Goal: Information Seeking & Learning: Find specific fact

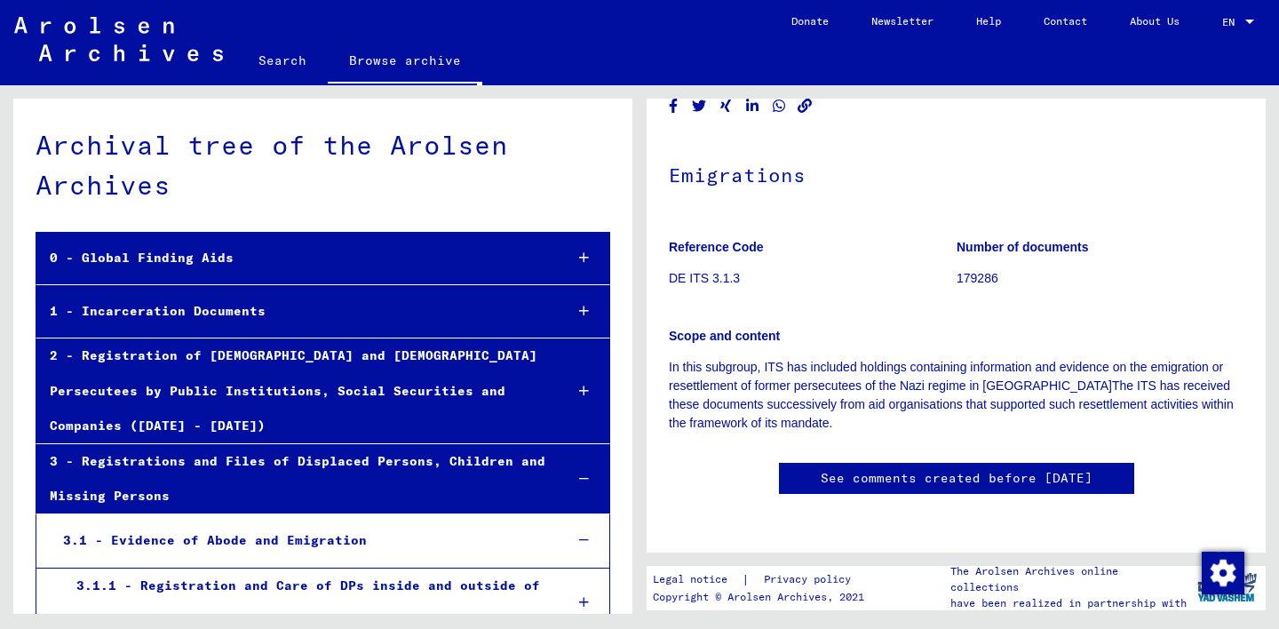
click at [293, 568] on div "3.1.1 - Registration and Care of DPs inside and outside of Camps" at bounding box center [306, 602] width 486 height 69
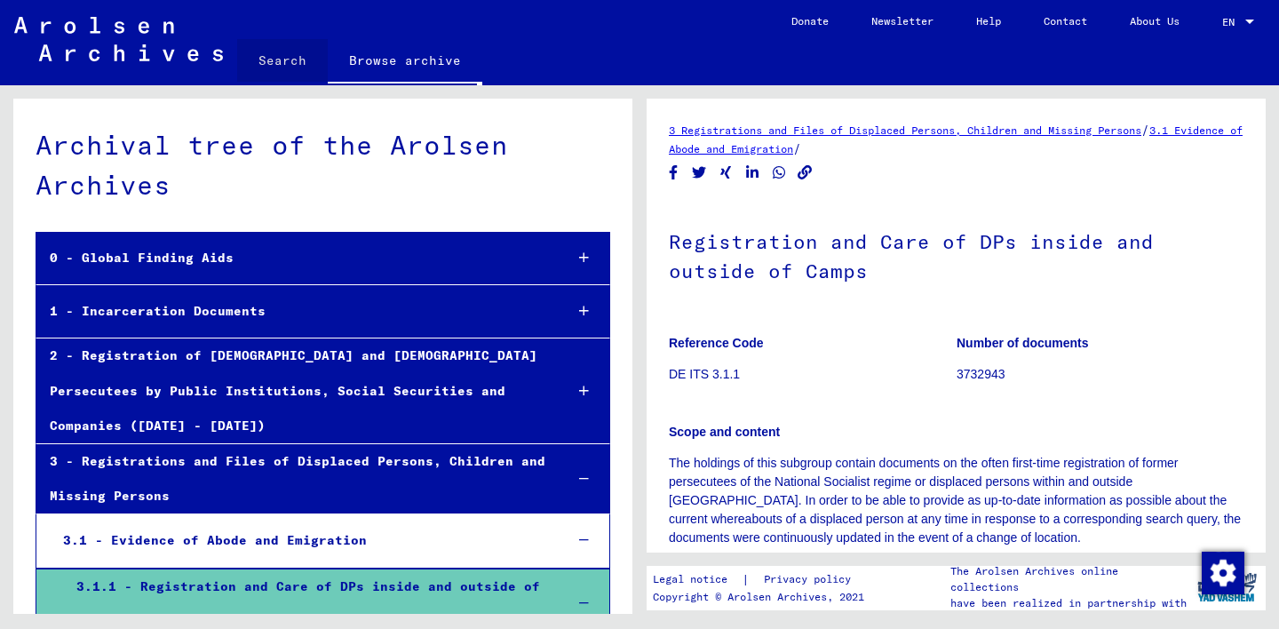
click at [283, 59] on link "Search" at bounding box center [282, 60] width 91 height 43
click at [283, 59] on link "Search" at bounding box center [282, 62] width 91 height 46
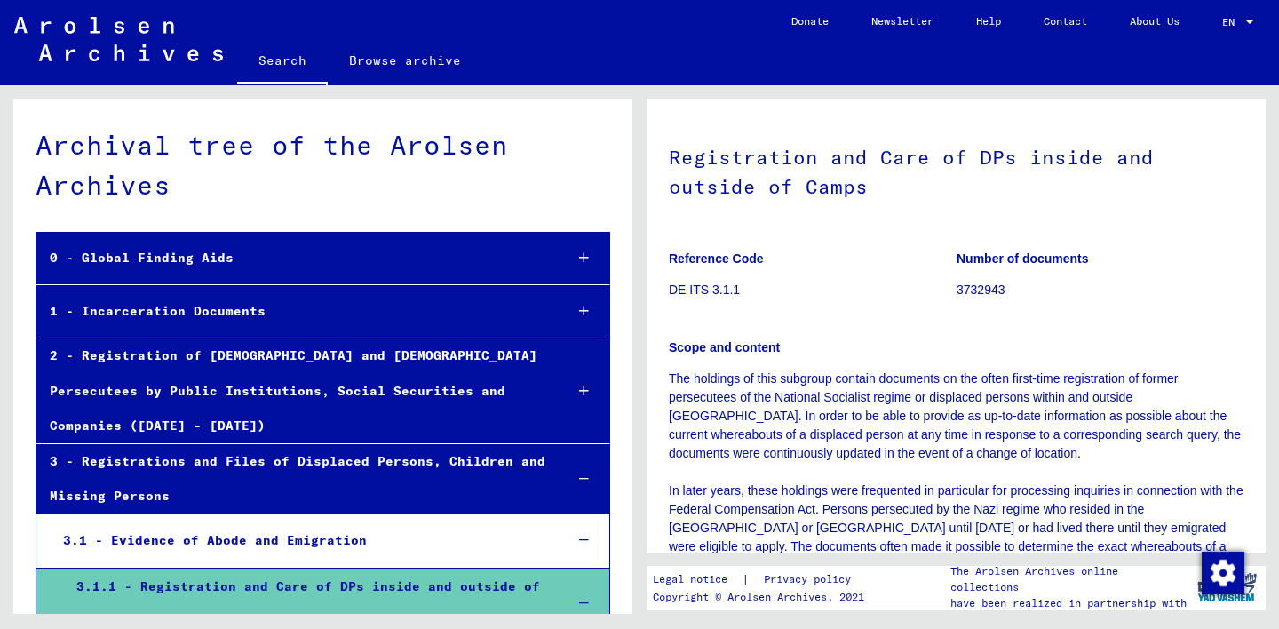
scroll to position [91, 0]
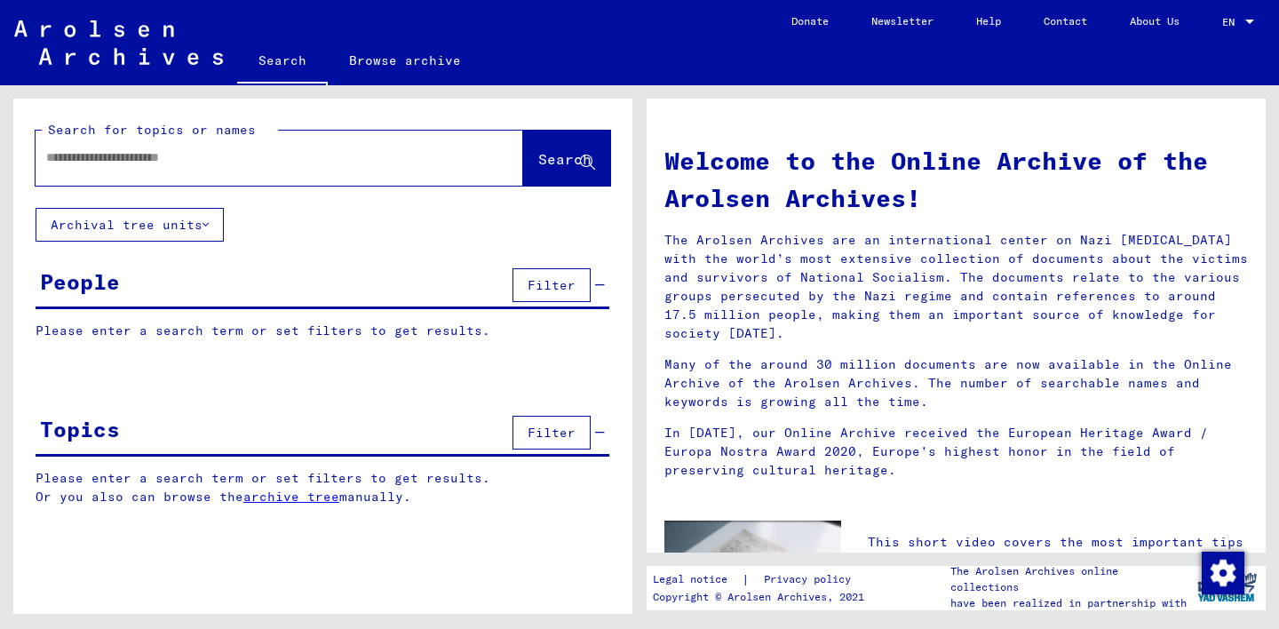
click at [69, 275] on div "People" at bounding box center [80, 282] width 80 height 32
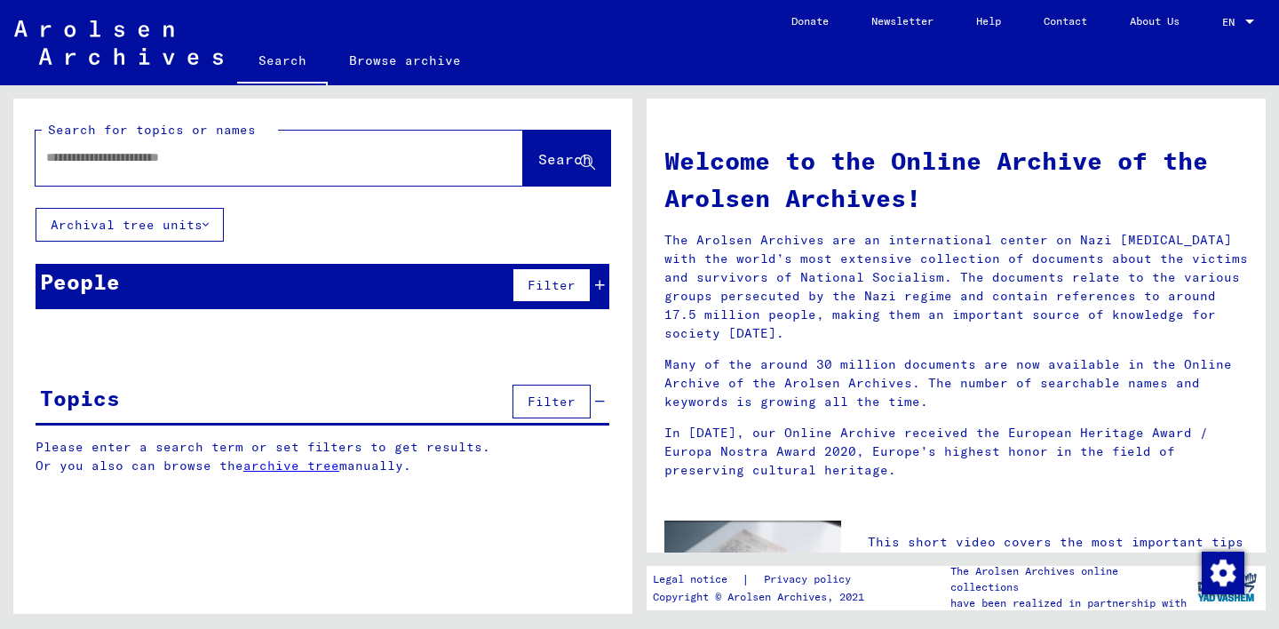
click at [544, 282] on span "Filter" at bounding box center [552, 285] width 48 height 16
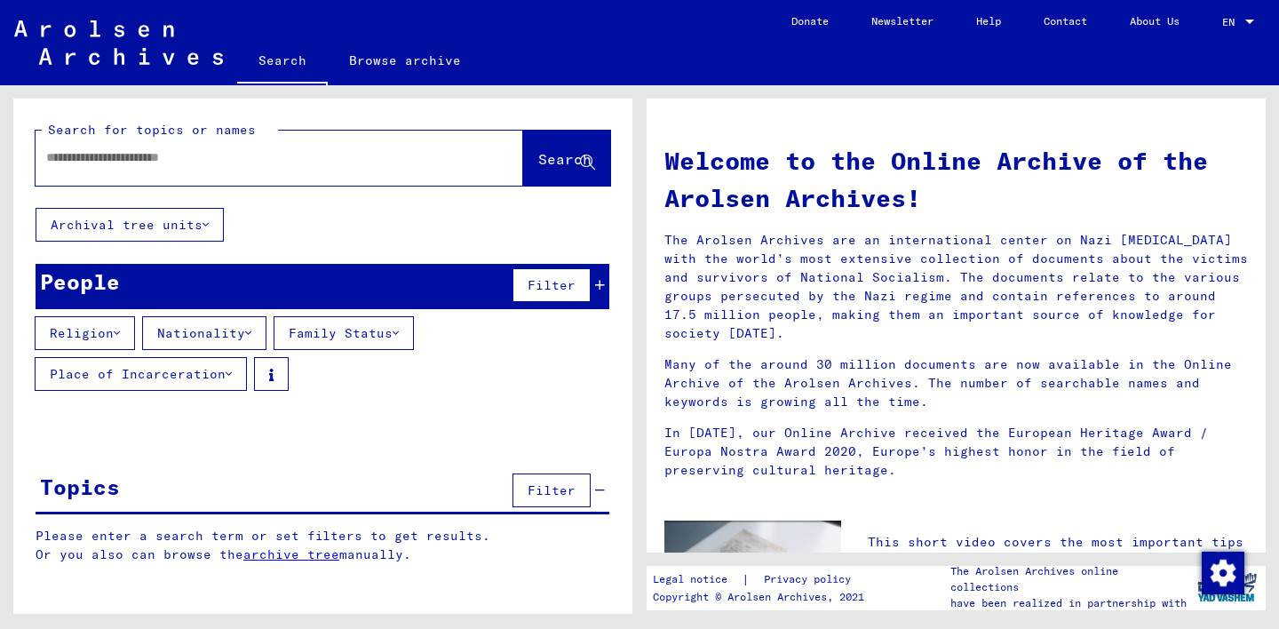
click at [113, 162] on input "text" at bounding box center [258, 157] width 424 height 19
type input "*"
type input "**********"
click at [538, 164] on span "Search" at bounding box center [564, 159] width 53 height 18
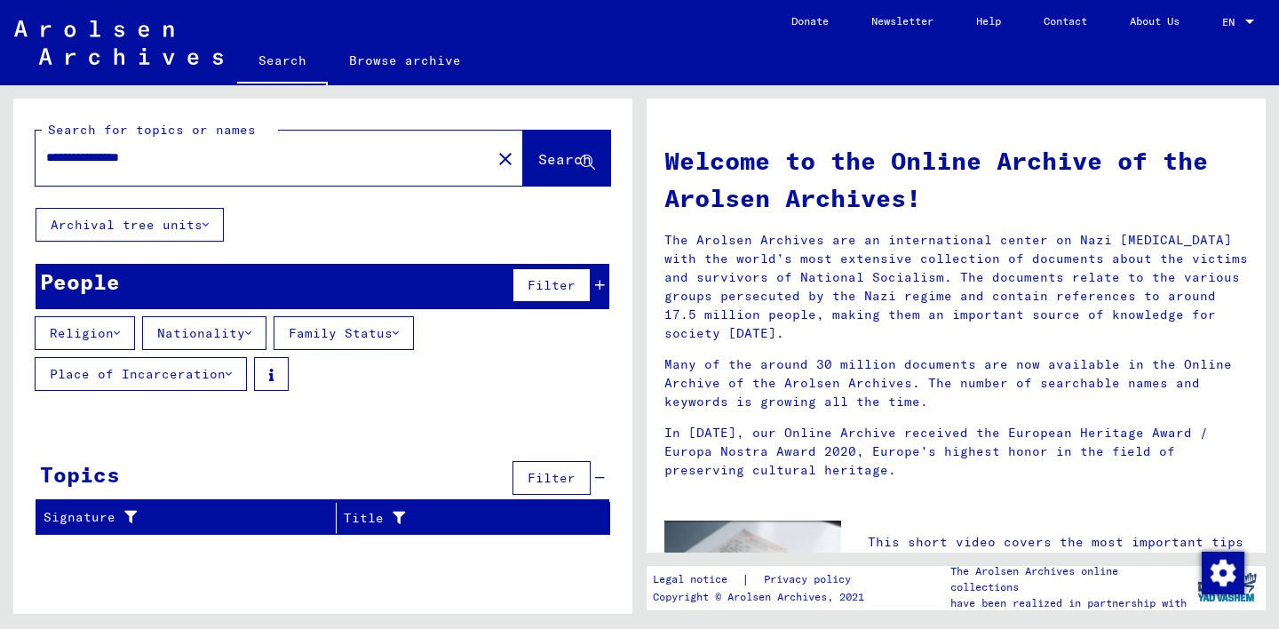
click at [602, 480] on icon at bounding box center [600, 478] width 10 height 12
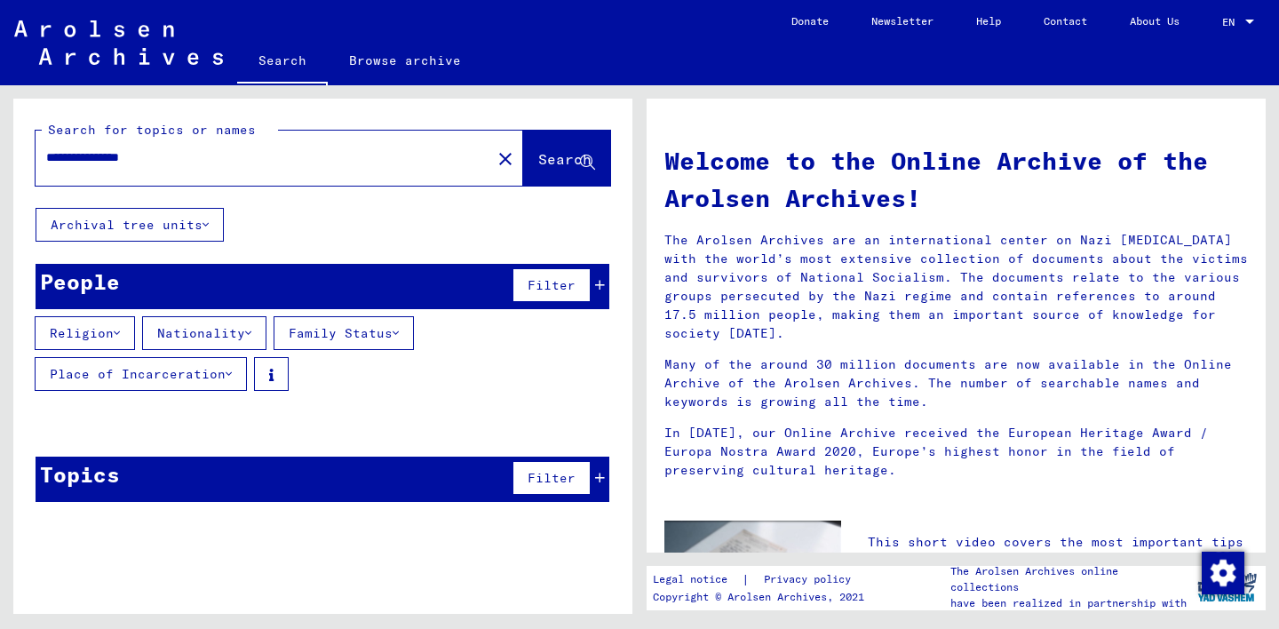
click at [418, 409] on div "Date of Birth" at bounding box center [453, 423] width 84 height 28
click at [177, 222] on button "Archival tree units" at bounding box center [130, 225] width 188 height 34
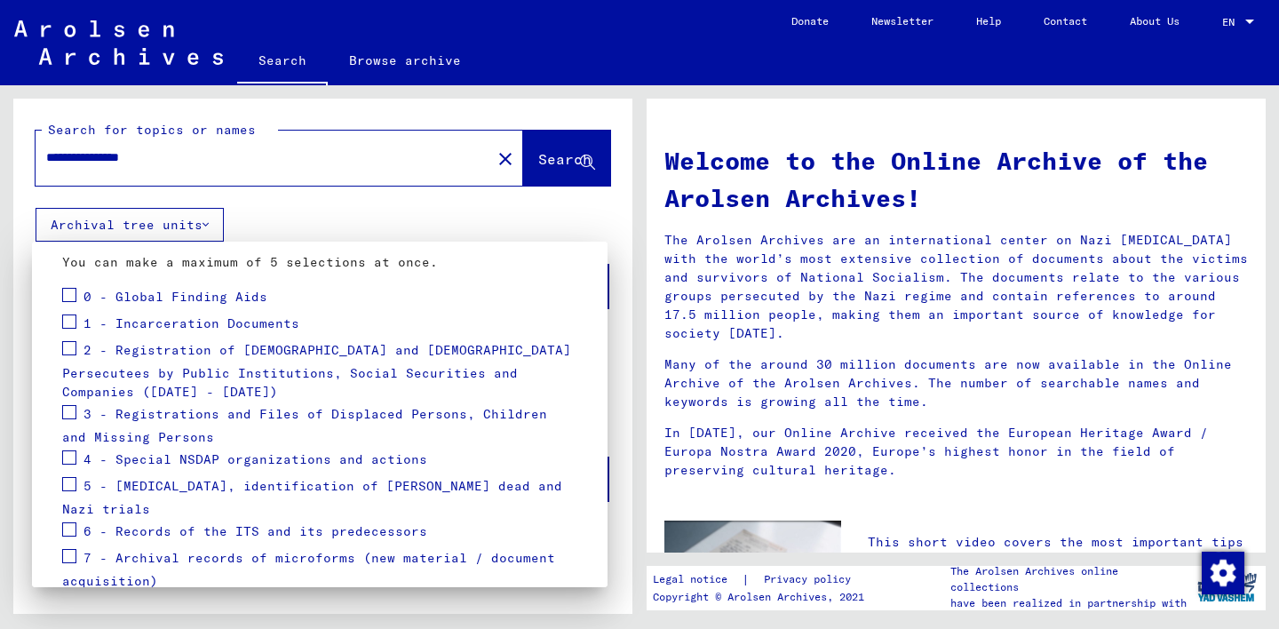
scroll to position [184, 0]
click at [69, 409] on span at bounding box center [69, 410] width 14 height 14
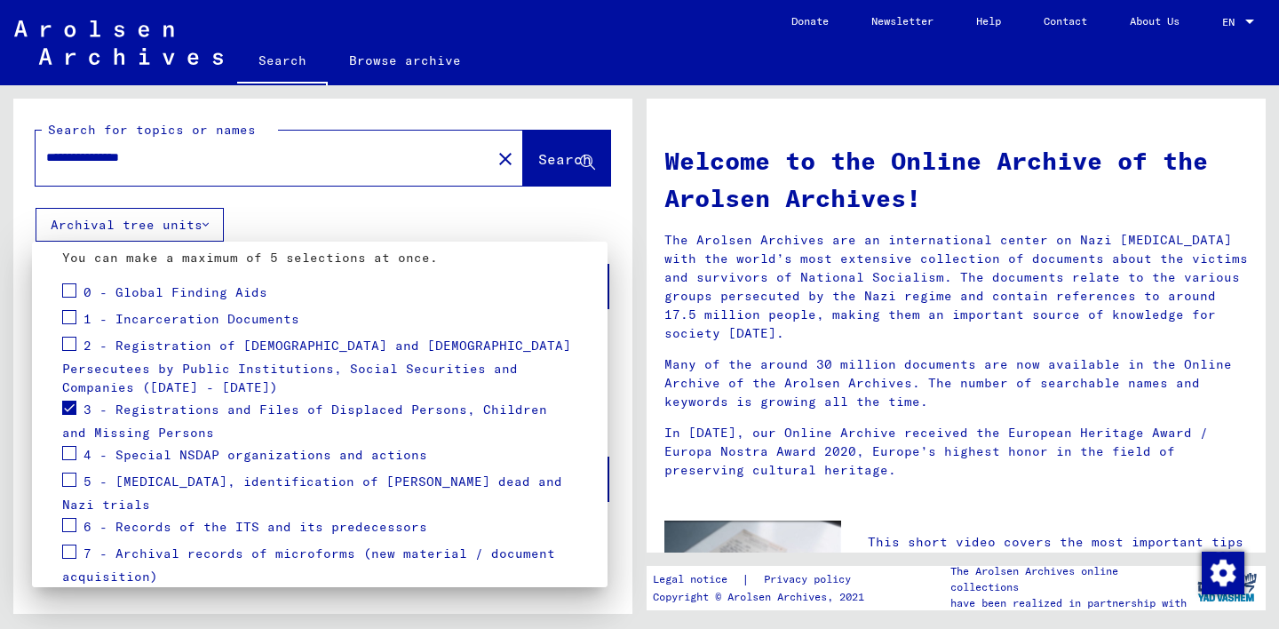
scroll to position [188, 0]
click at [71, 314] on span at bounding box center [69, 315] width 14 height 14
click at [69, 288] on span at bounding box center [69, 289] width 14 height 14
click at [68, 451] on span at bounding box center [69, 451] width 14 height 14
click at [538, 157] on div at bounding box center [639, 314] width 1279 height 629
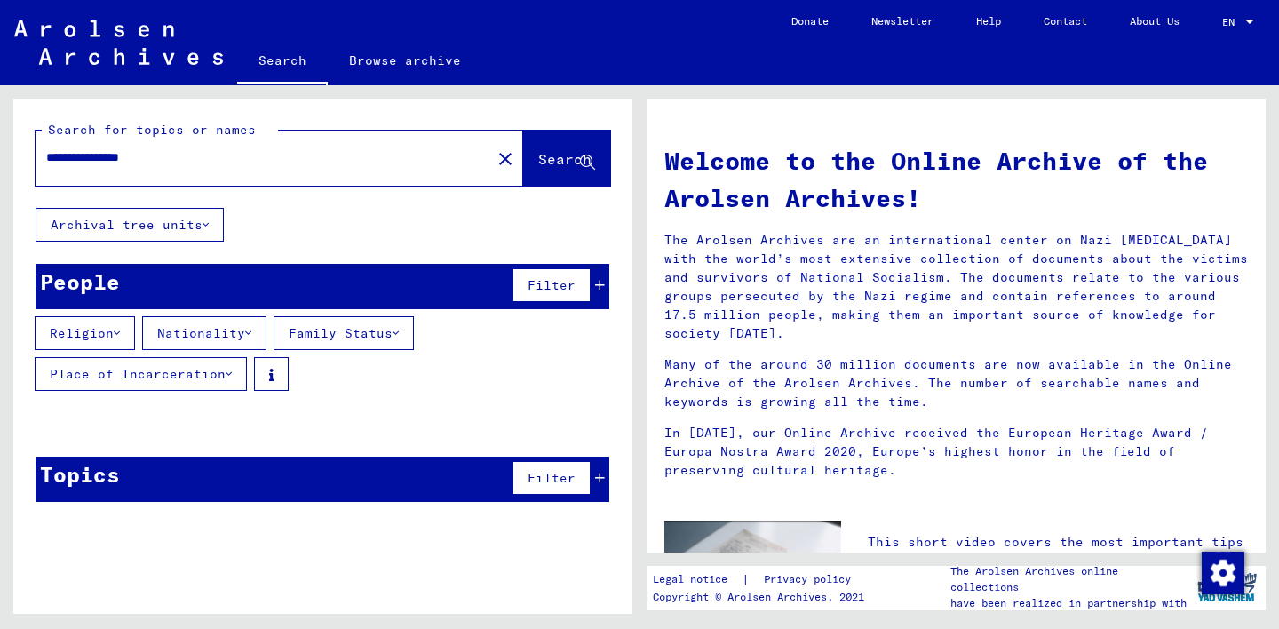
click at [559, 281] on span "Filter" at bounding box center [552, 285] width 48 height 16
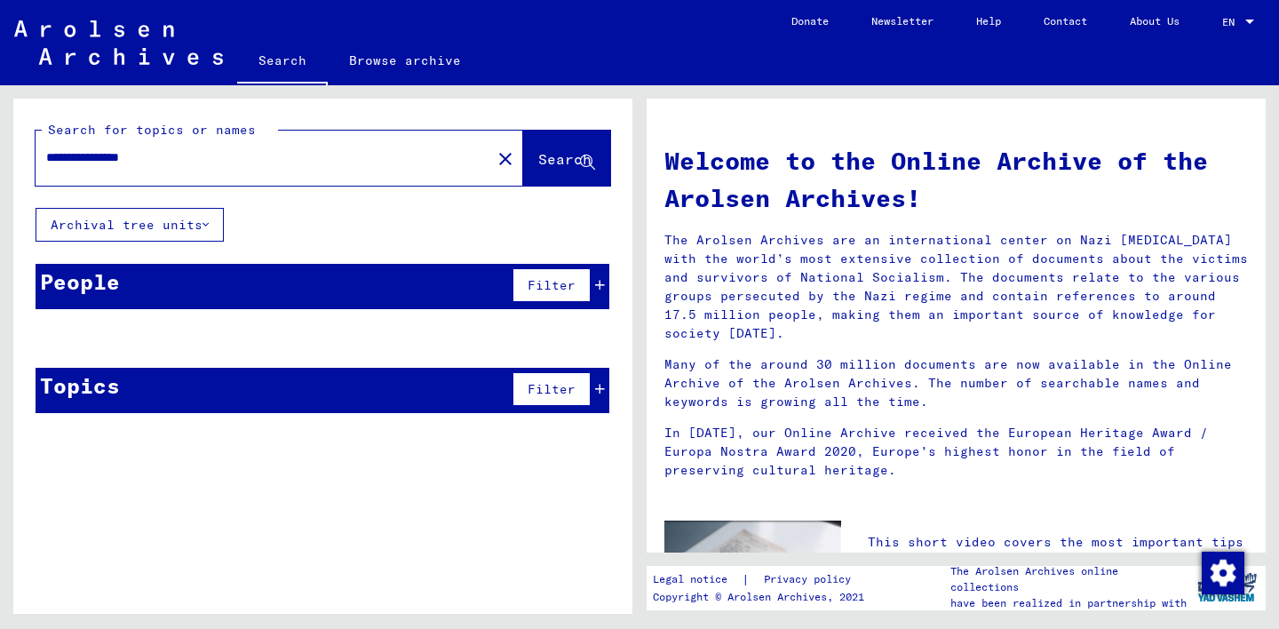
click at [559, 281] on span "Filter" at bounding box center [552, 285] width 48 height 16
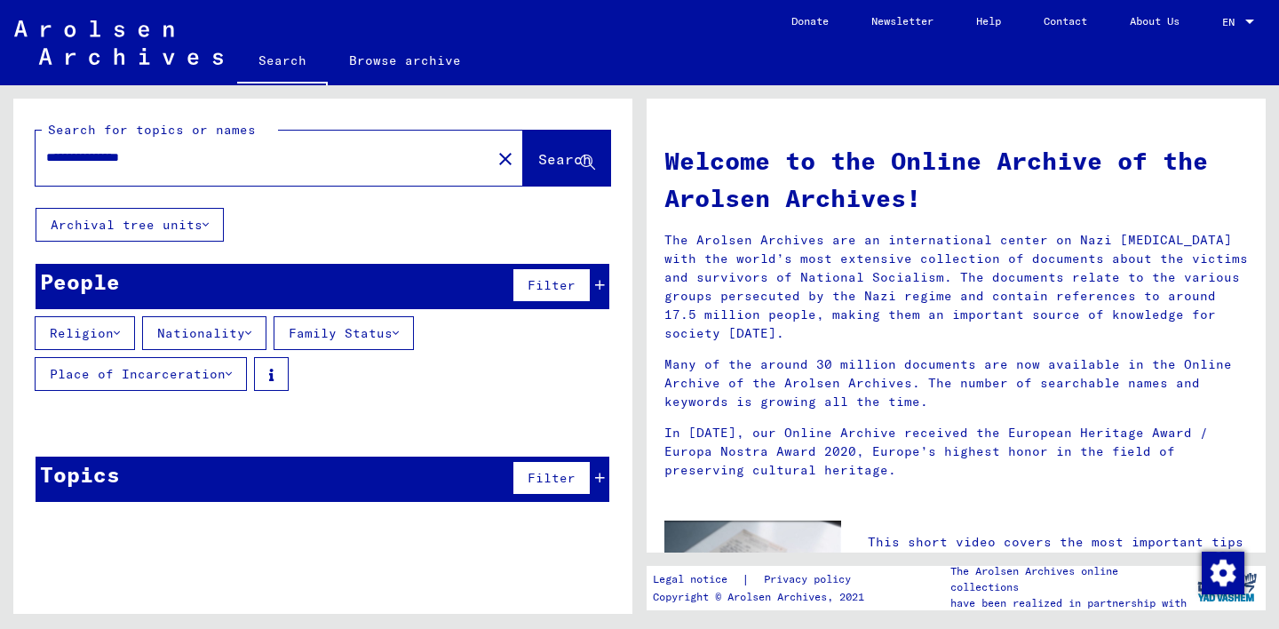
click at [559, 487] on button "Filter" at bounding box center [551, 478] width 78 height 34
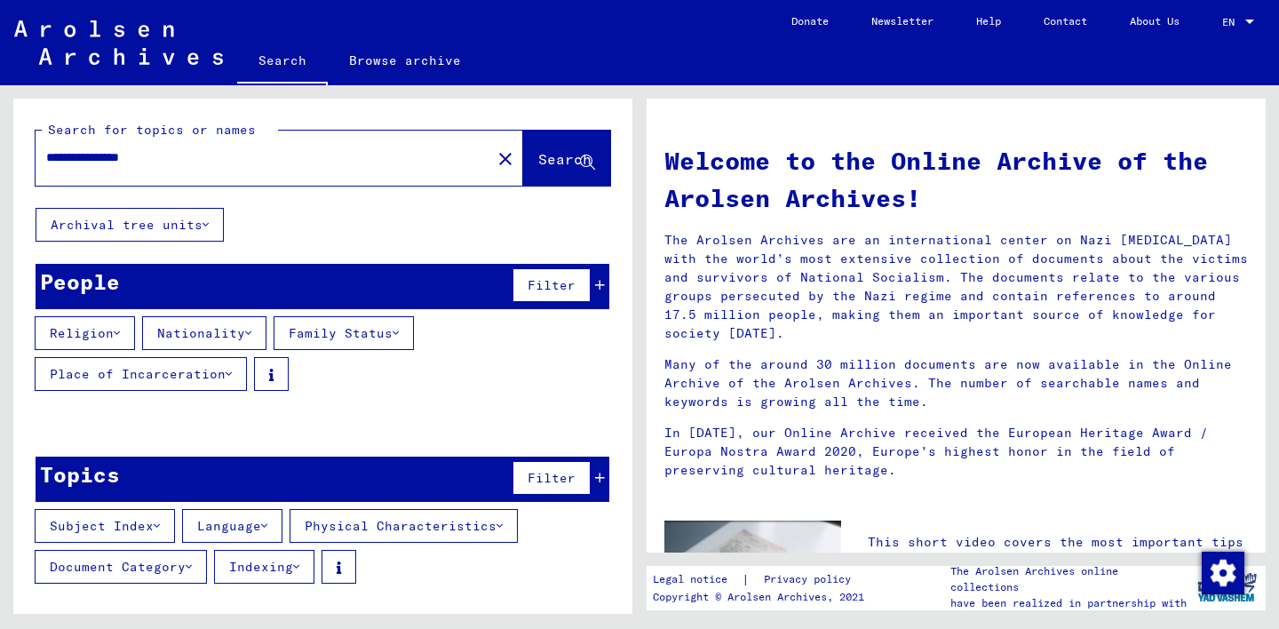
click at [538, 159] on span "Search" at bounding box center [564, 159] width 53 height 18
click at [203, 224] on button "Archival tree units" at bounding box center [130, 225] width 188 height 34
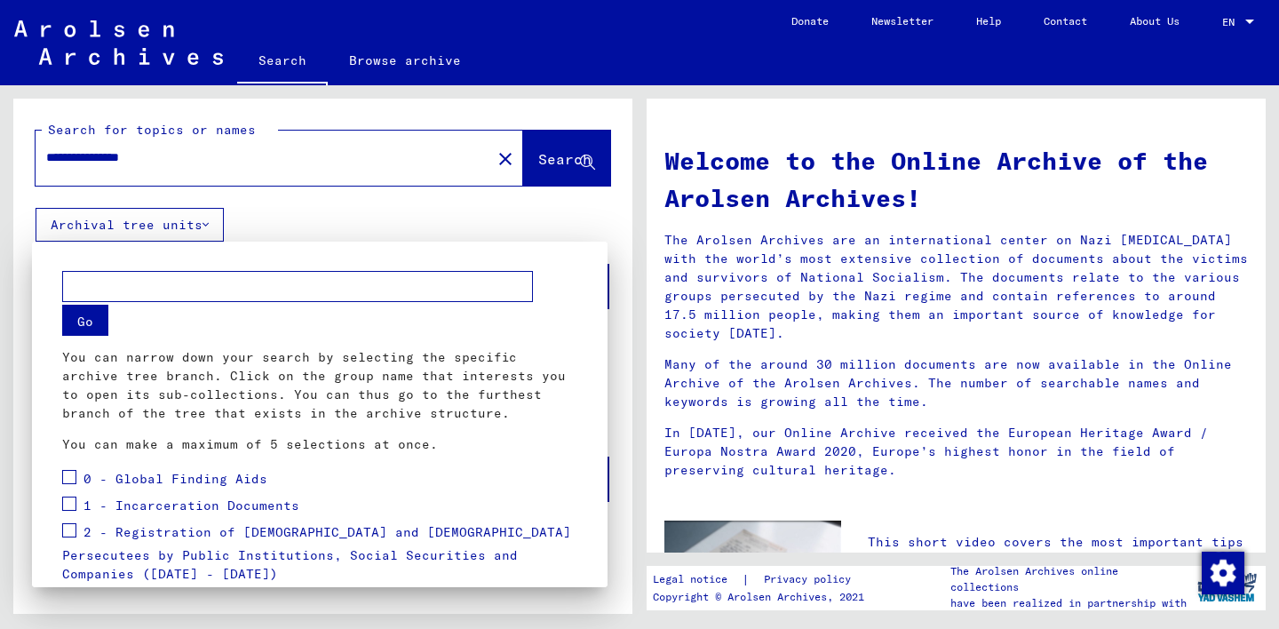
click at [203, 224] on div at bounding box center [639, 314] width 1279 height 629
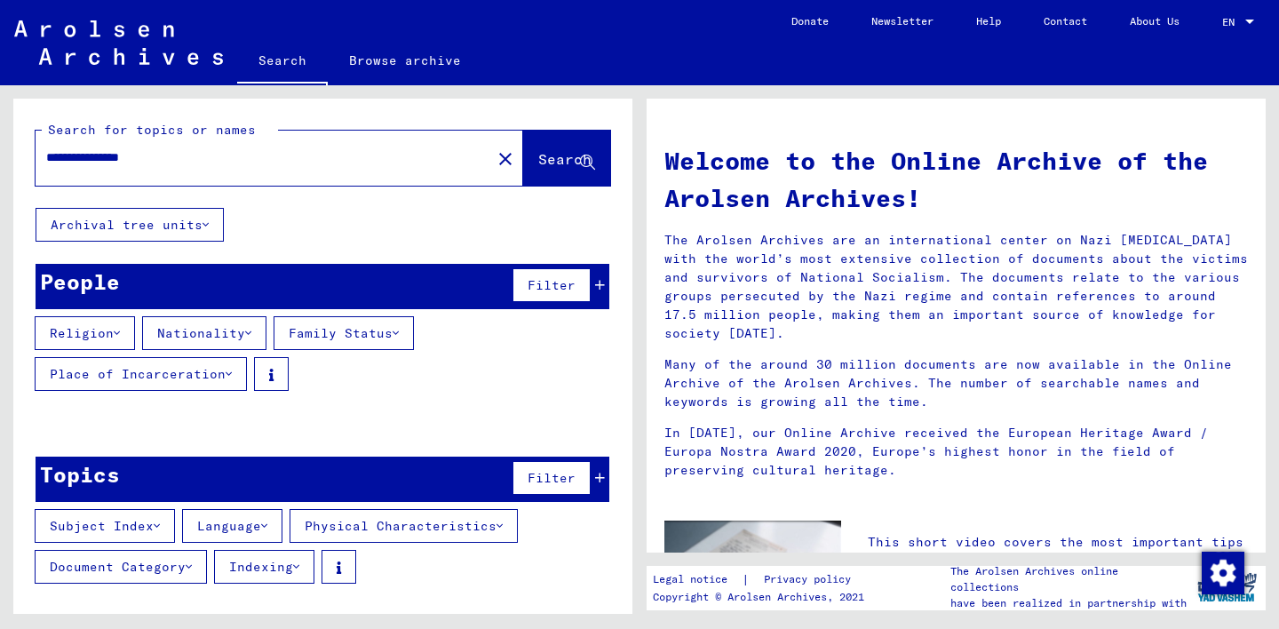
click at [279, 157] on input "**********" at bounding box center [258, 157] width 424 height 19
click at [84, 152] on input "**********" at bounding box center [258, 157] width 424 height 19
click at [303, 287] on div "People Filter" at bounding box center [323, 286] width 574 height 45
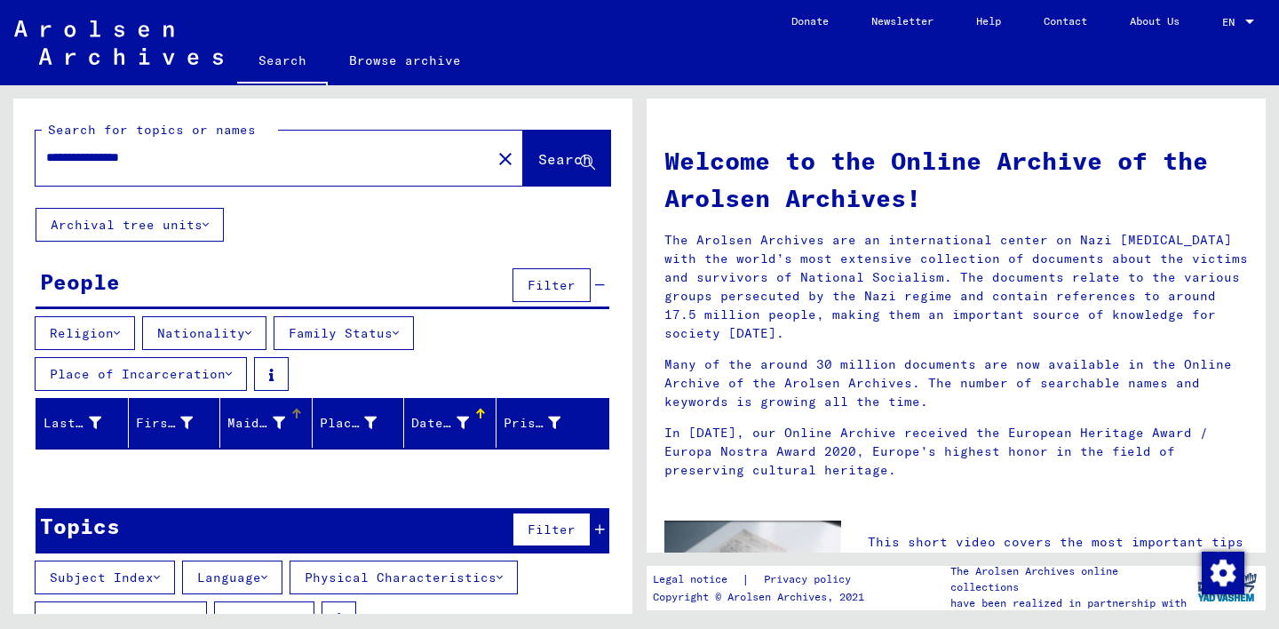
scroll to position [47, 0]
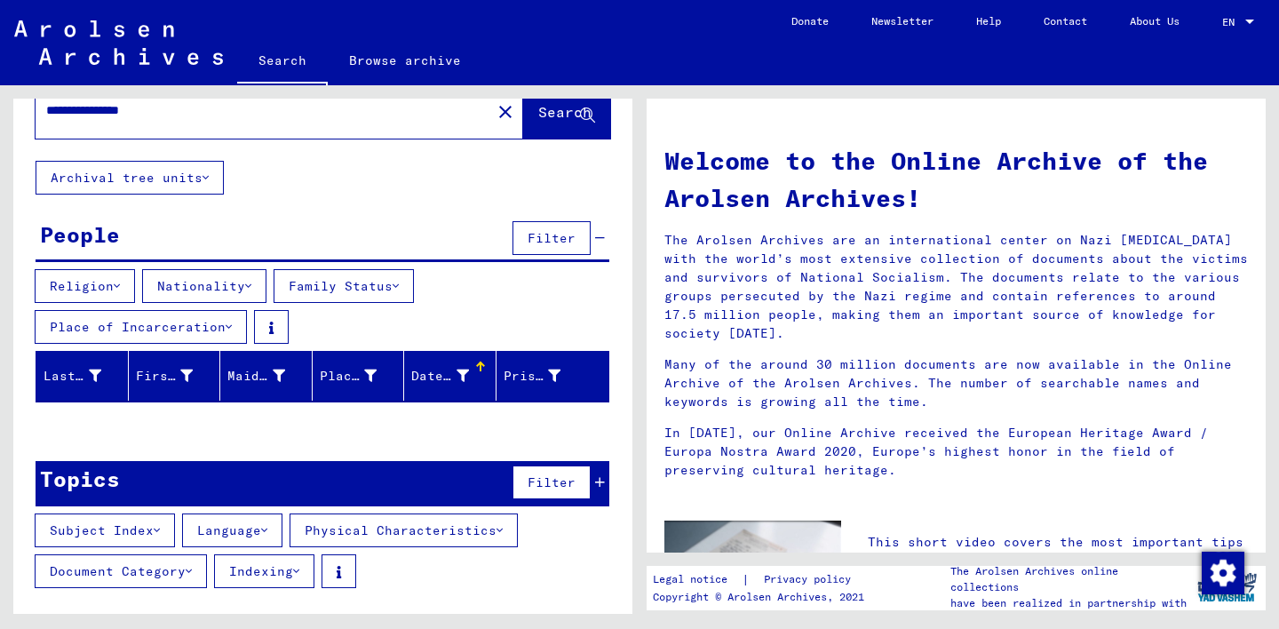
click at [139, 530] on button "Subject Index" at bounding box center [105, 530] width 140 height 34
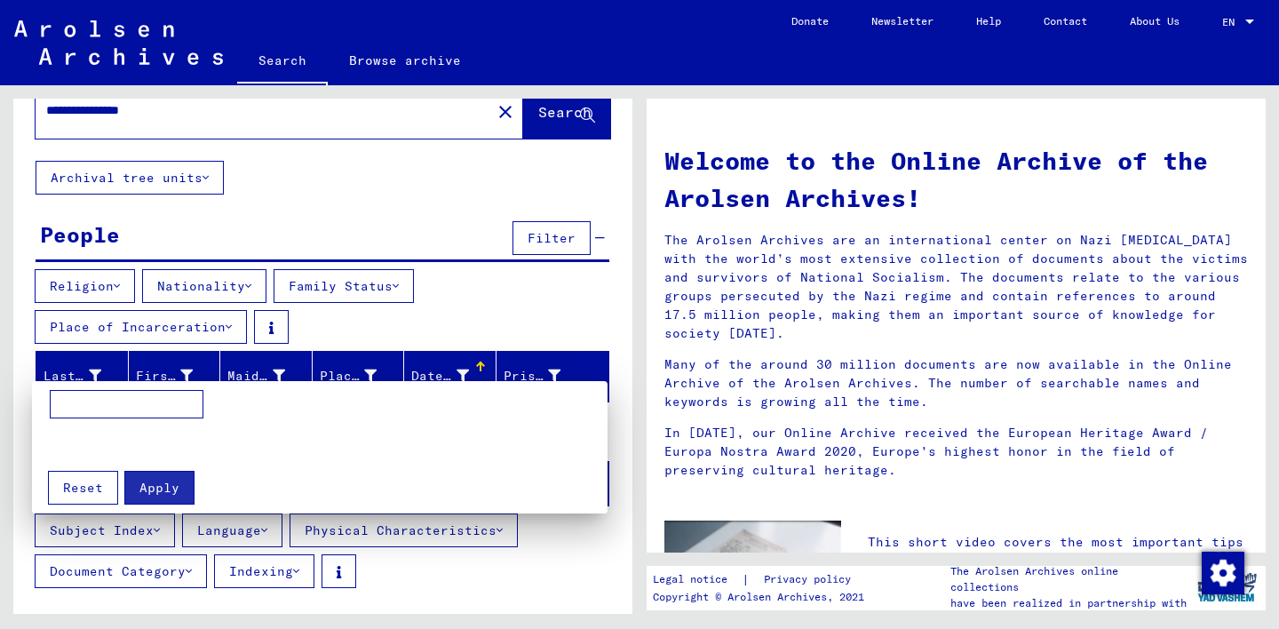
click at [379, 162] on div at bounding box center [639, 314] width 1279 height 629
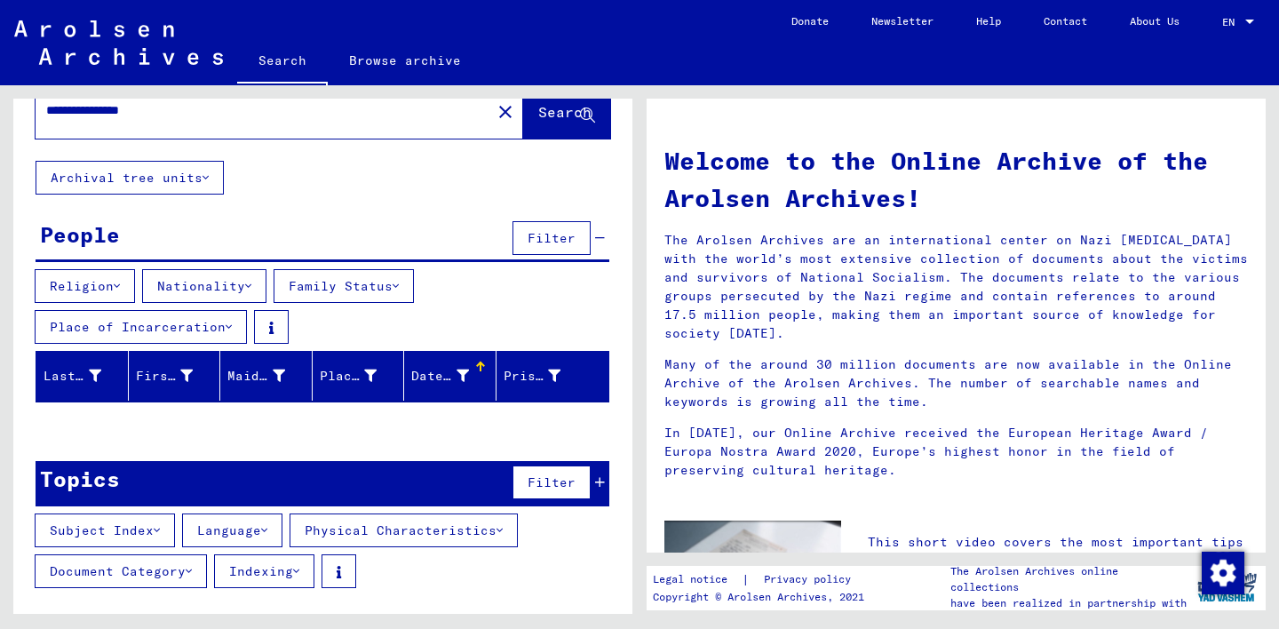
click at [176, 178] on button "Archival tree units" at bounding box center [130, 178] width 188 height 34
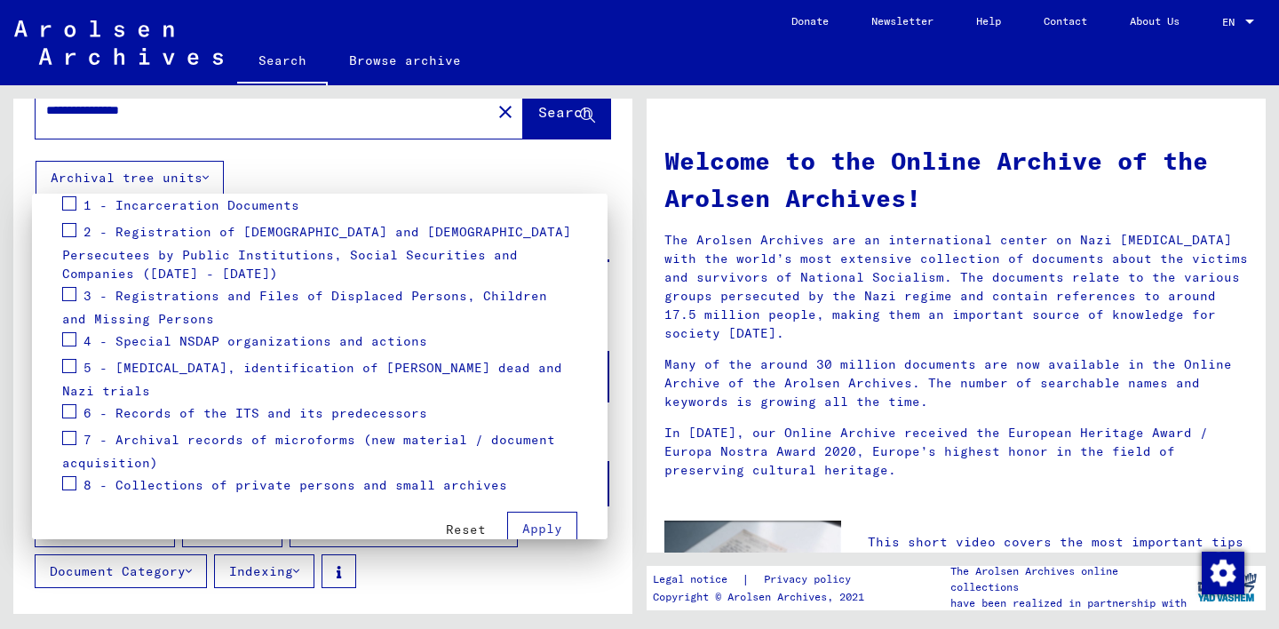
scroll to position [0, 0]
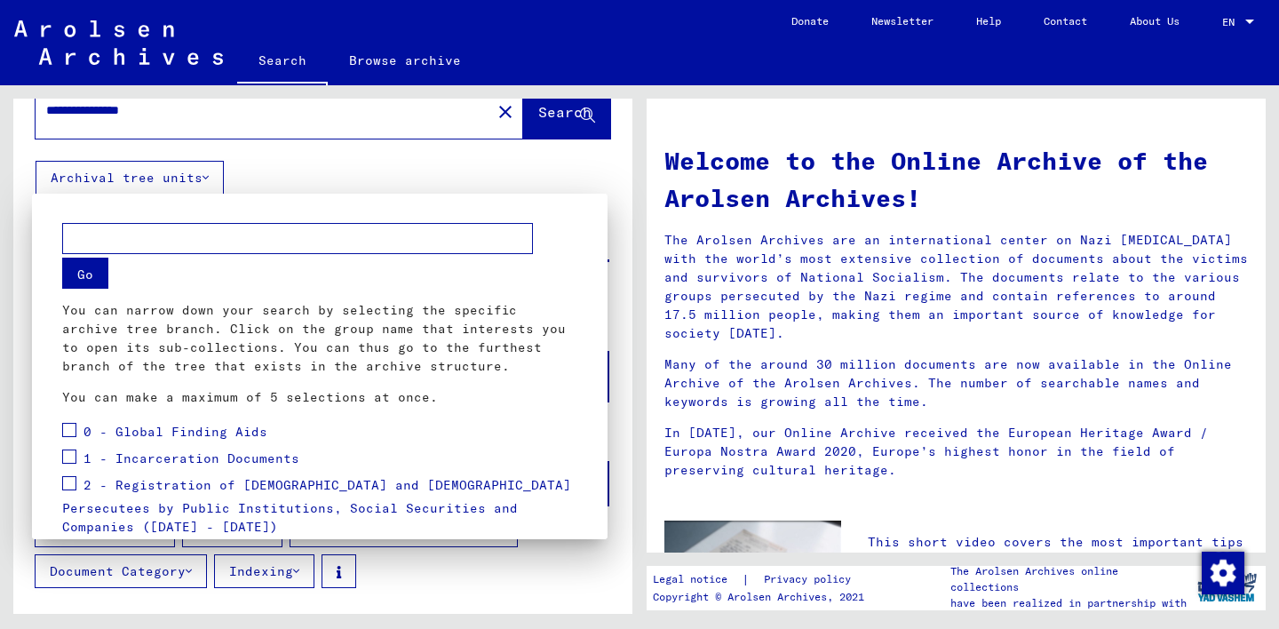
click at [511, 48] on div at bounding box center [639, 314] width 1279 height 629
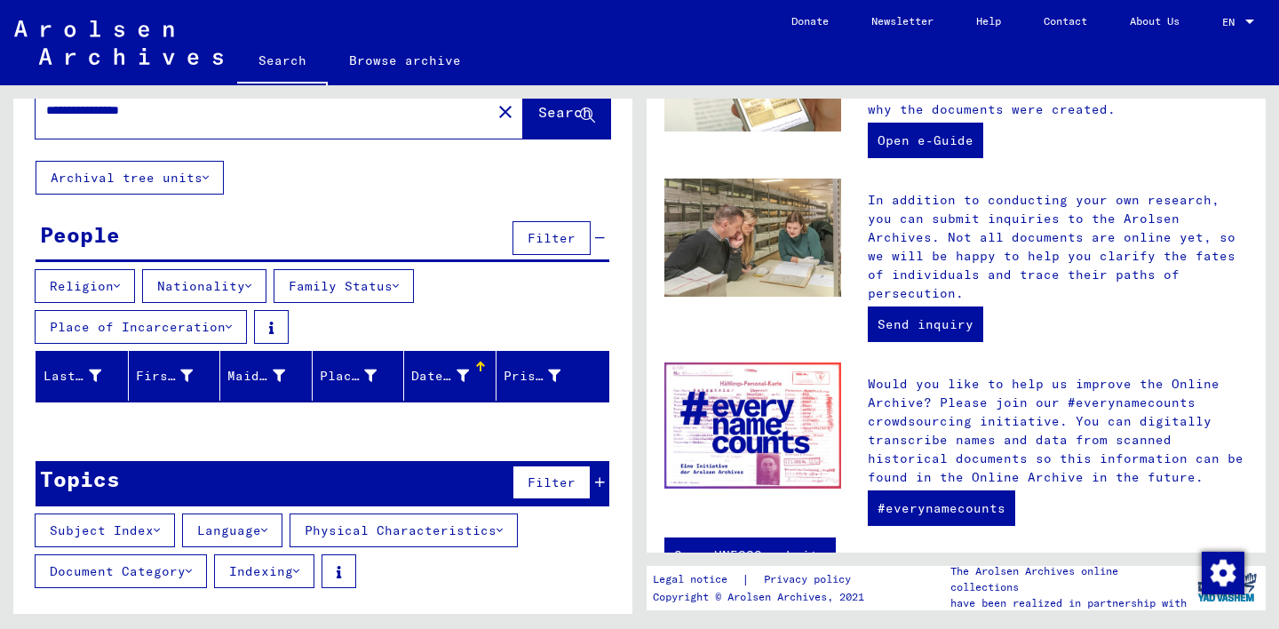
scroll to position [687, 0]
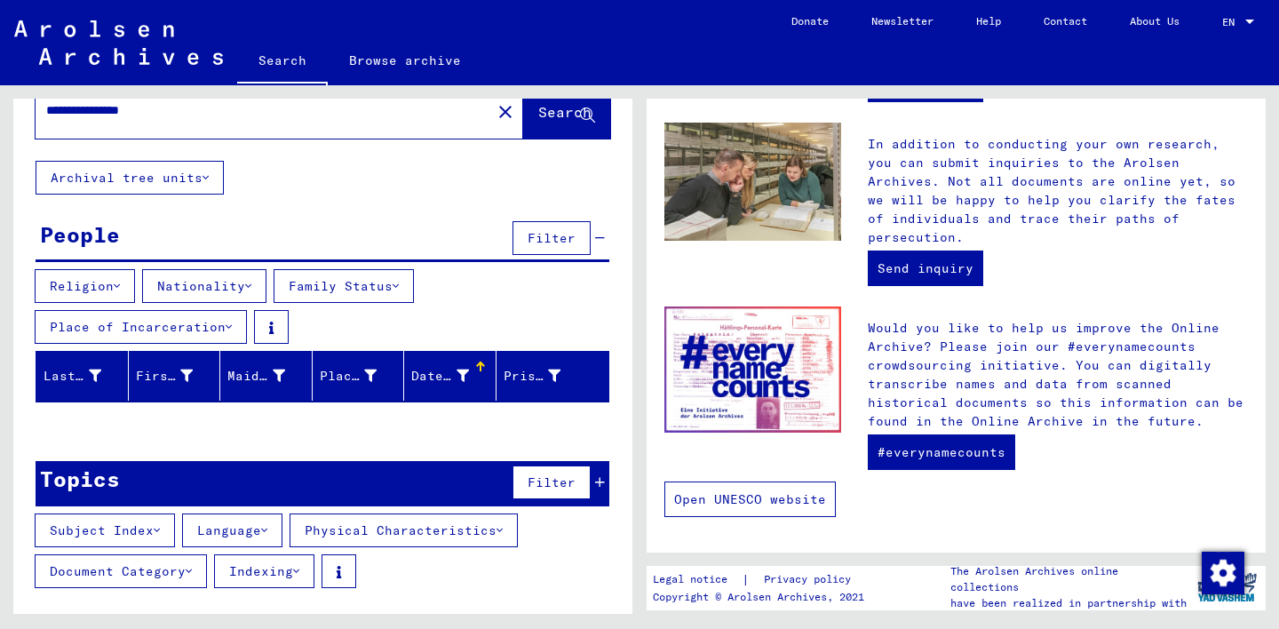
click at [746, 501] on link "Open UNESCO website" at bounding box center [749, 499] width 171 height 36
